Goal: Information Seeking & Learning: Learn about a topic

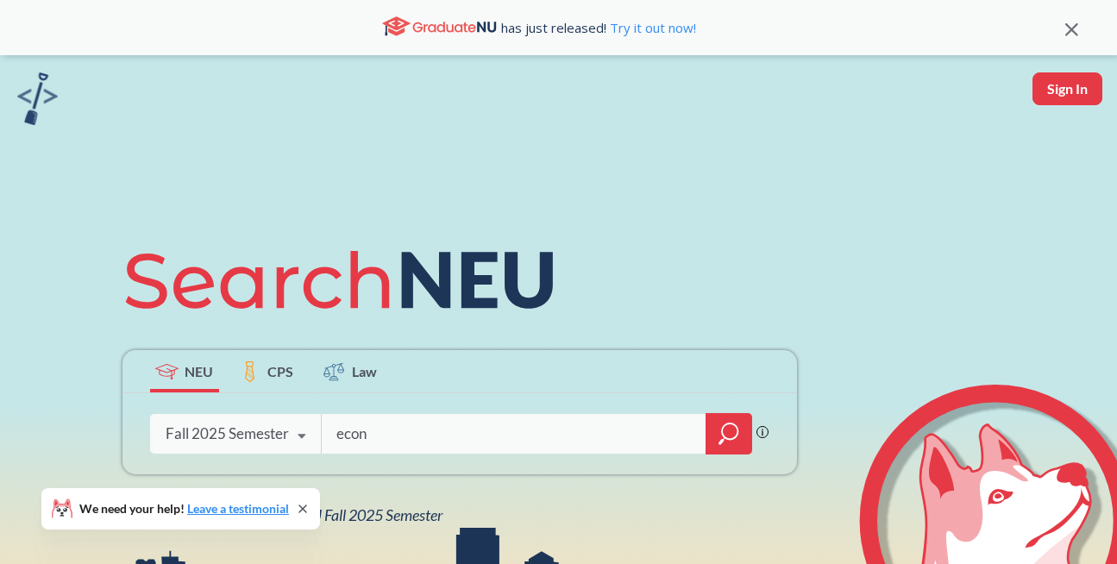
type input "econ"
click at [738, 434] on icon "magnifying glass" at bounding box center [729, 434] width 21 height 24
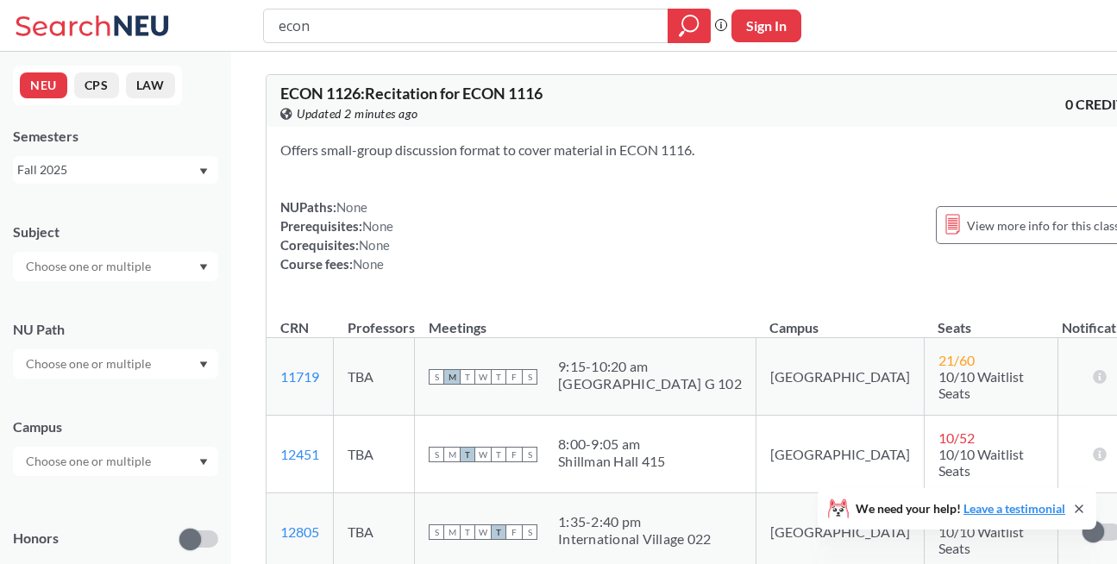
click at [122, 276] on input "text" at bounding box center [89, 266] width 145 height 21
click at [100, 350] on p "Economics" at bounding box center [119, 356] width 195 height 17
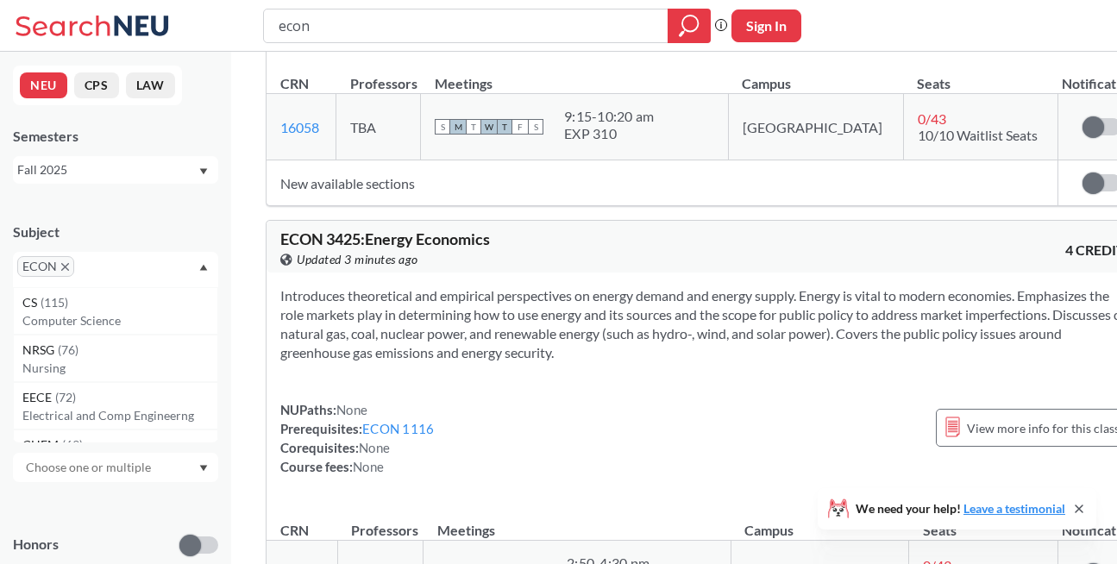
scroll to position [1551, 0]
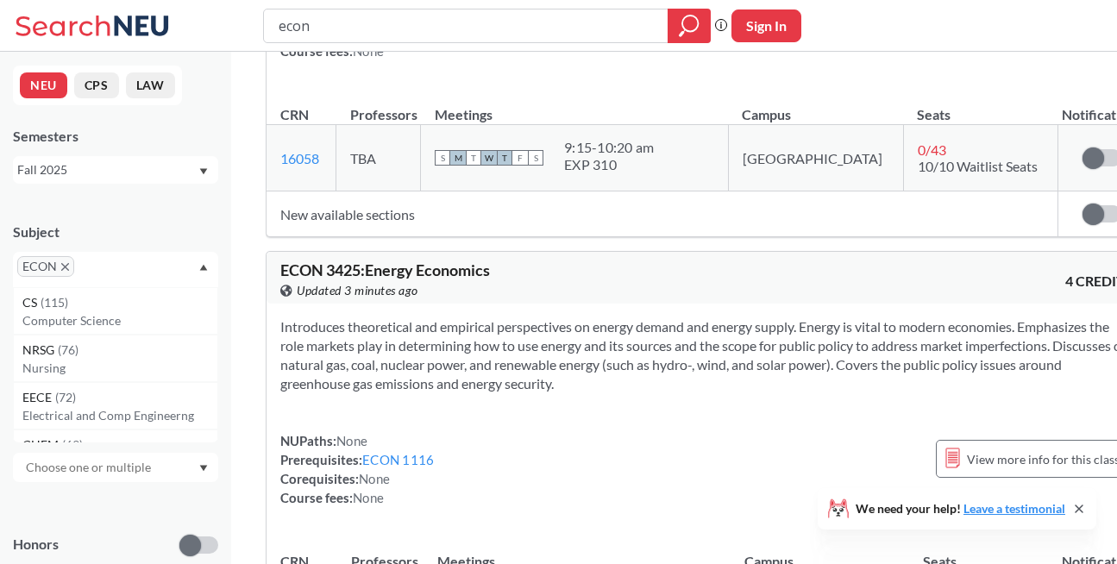
click at [578, 317] on section "Introduces theoretical and empirical perspectives on energy demand and energy s…" at bounding box center [706, 355] width 852 height 76
click at [449, 260] on span "ECON 3425 : Energy Economics" at bounding box center [385, 269] width 210 height 19
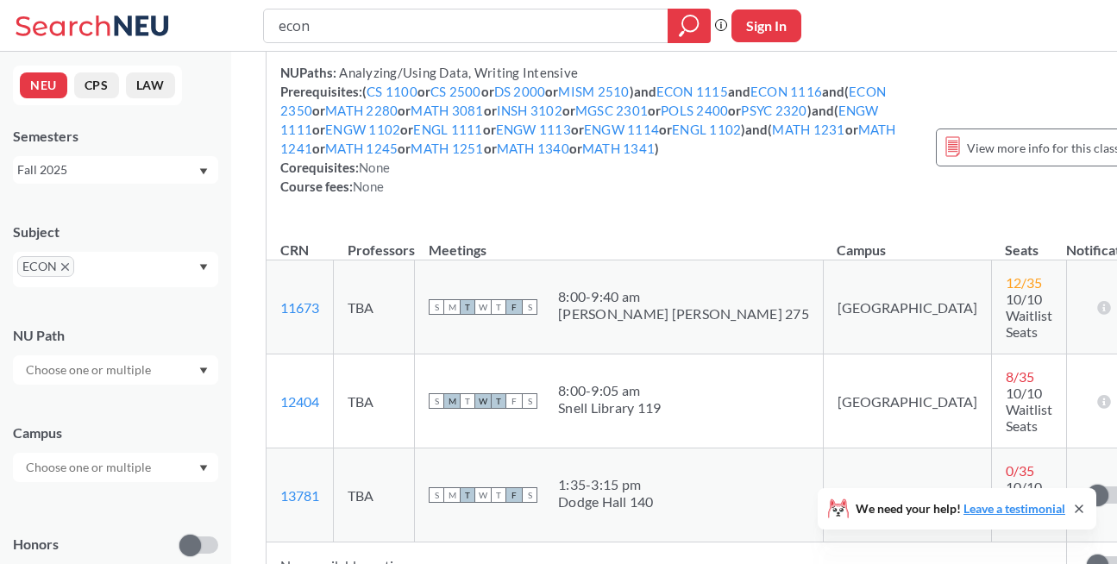
scroll to position [3428, 0]
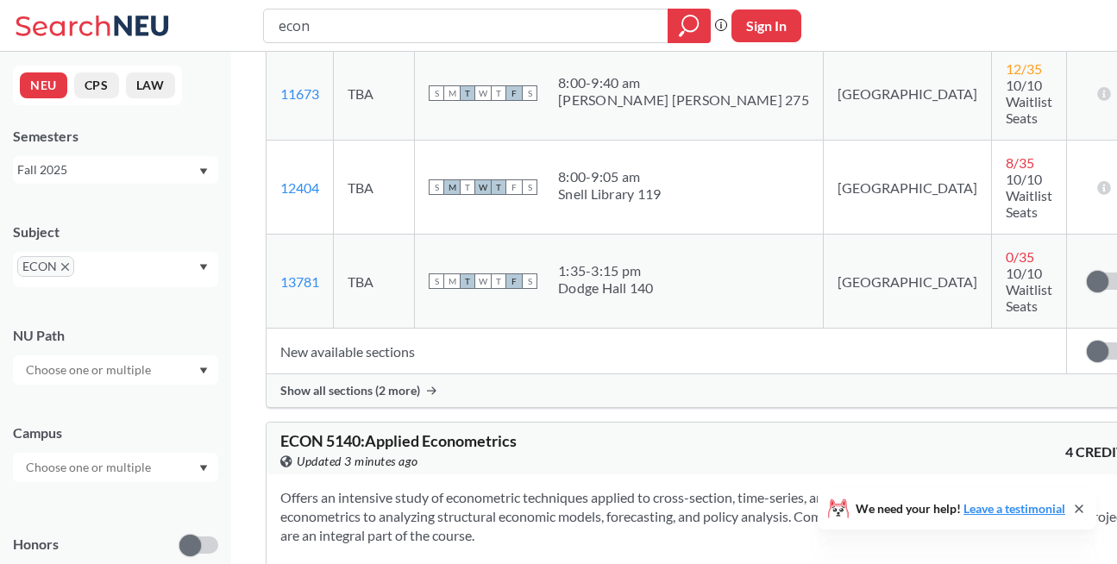
click at [407, 383] on span "Show all sections (2 more)" at bounding box center [350, 391] width 140 height 16
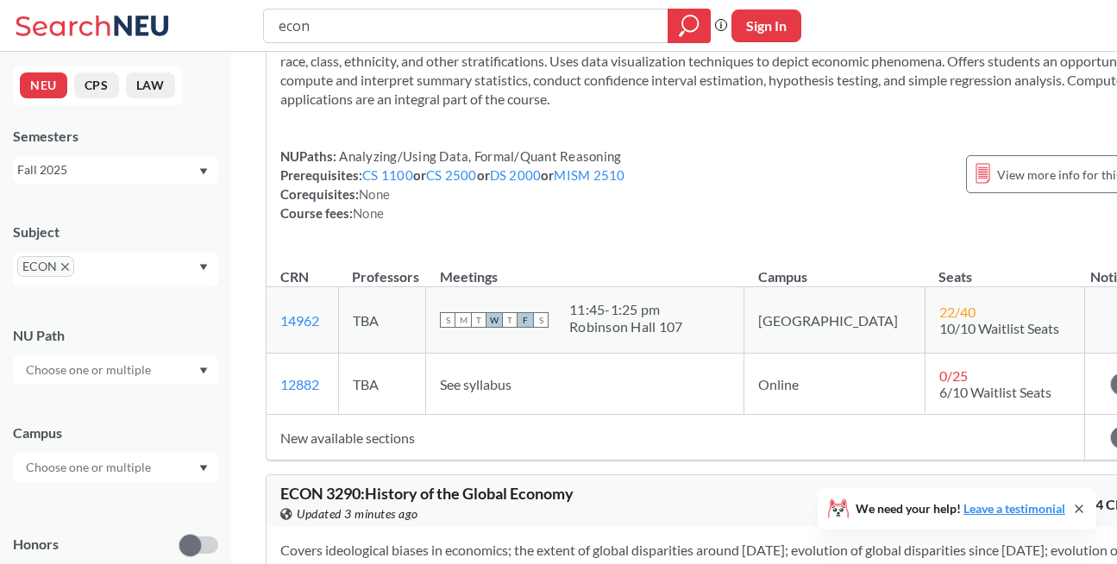
scroll to position [4816, 0]
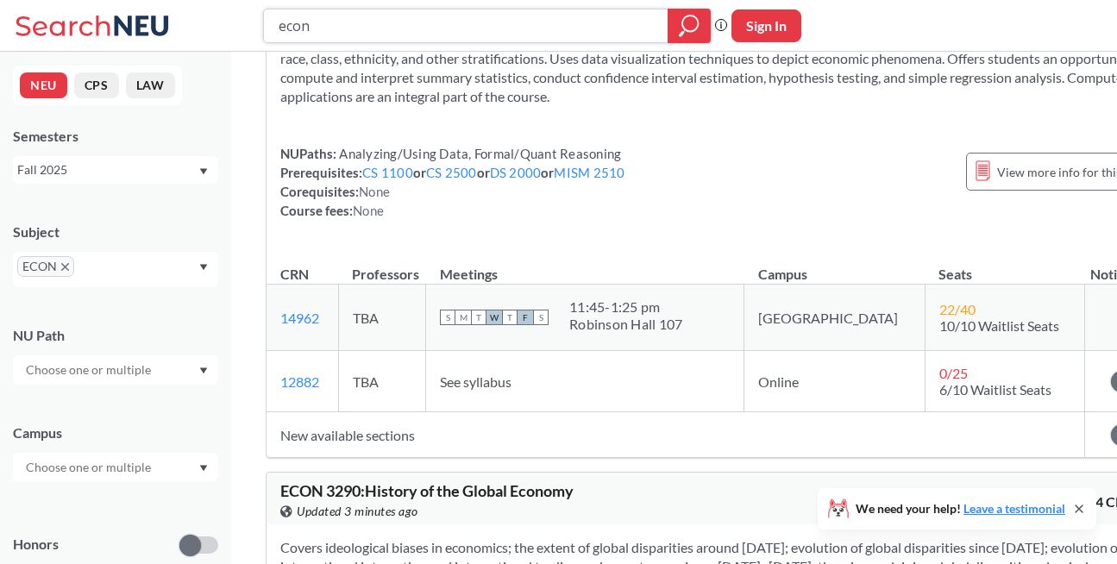
drag, startPoint x: 321, startPoint y: 32, endPoint x: 239, endPoint y: 31, distance: 81.9
click at [239, 31] on div "econ Phrase search guarantees the exact search appears in the results. Ex. If y…" at bounding box center [558, 26] width 1117 height 52
type input "[PERSON_NAME]"
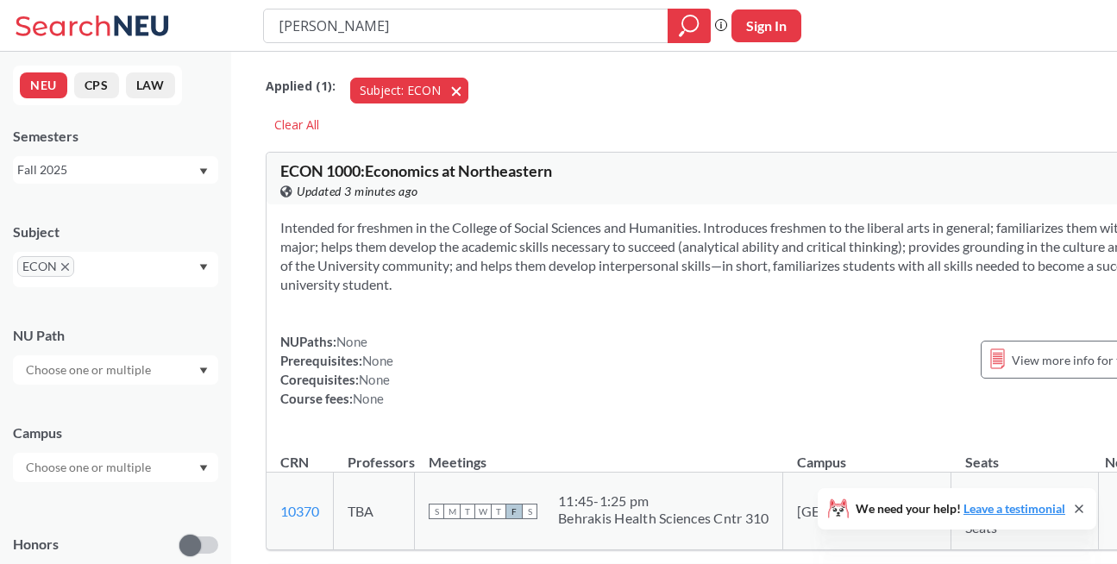
click at [451, 88] on button "Subject: ECON ECON" at bounding box center [409, 91] width 118 height 26
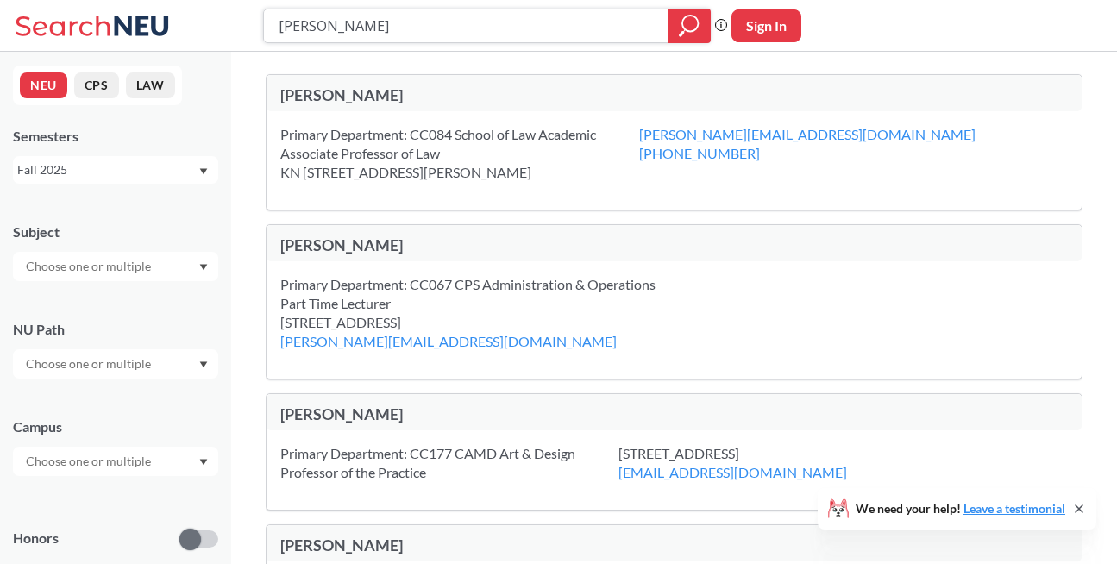
click at [681, 14] on icon "magnifying glass" at bounding box center [689, 26] width 21 height 24
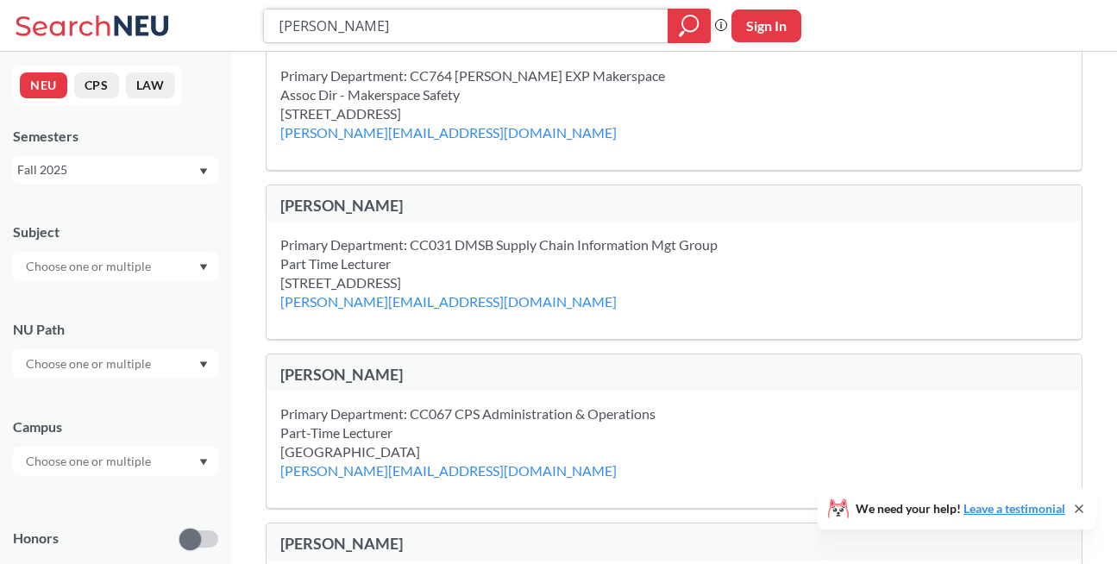
scroll to position [2032, 0]
